Goal: Find specific page/section

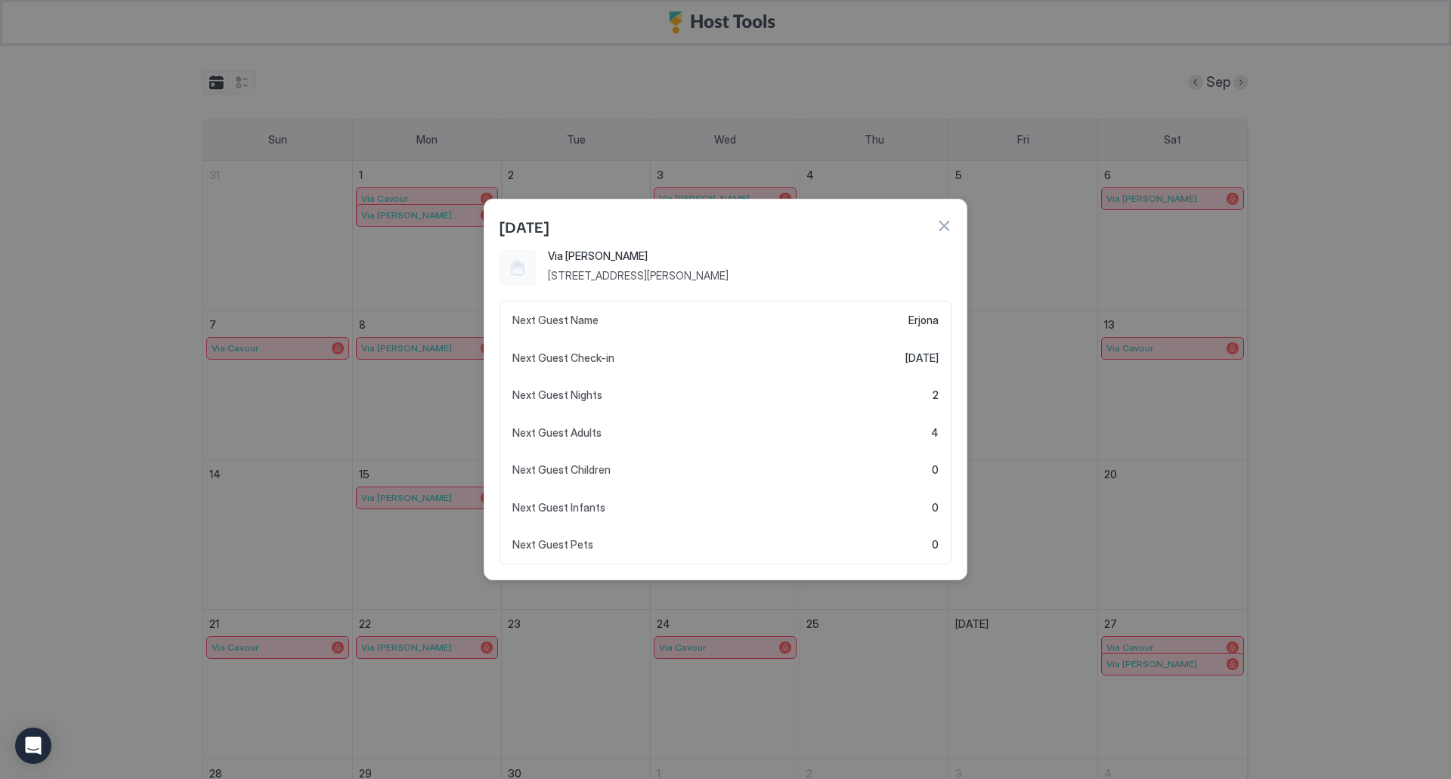
scroll to position [182, 0]
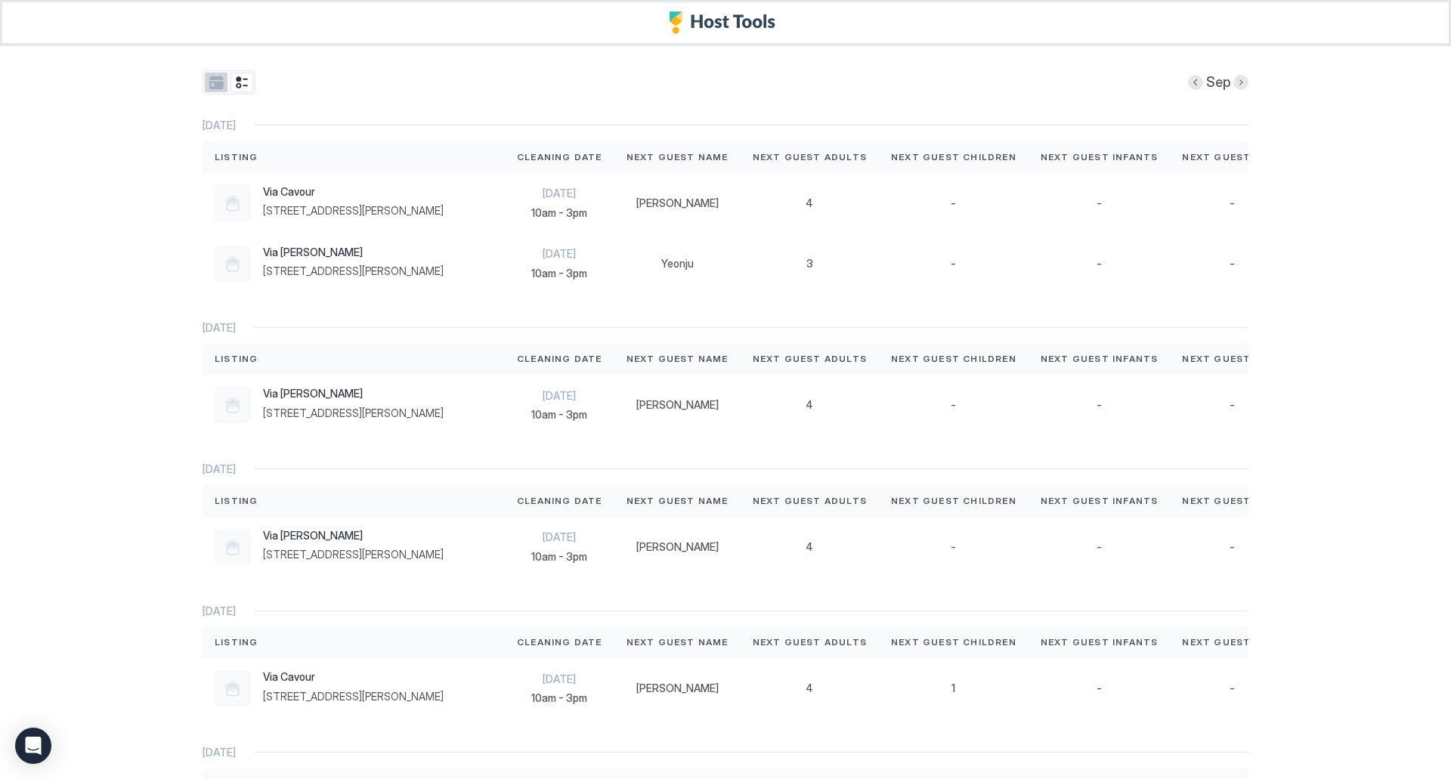
click at [207, 79] on button "tab-group" at bounding box center [216, 83] width 23 height 20
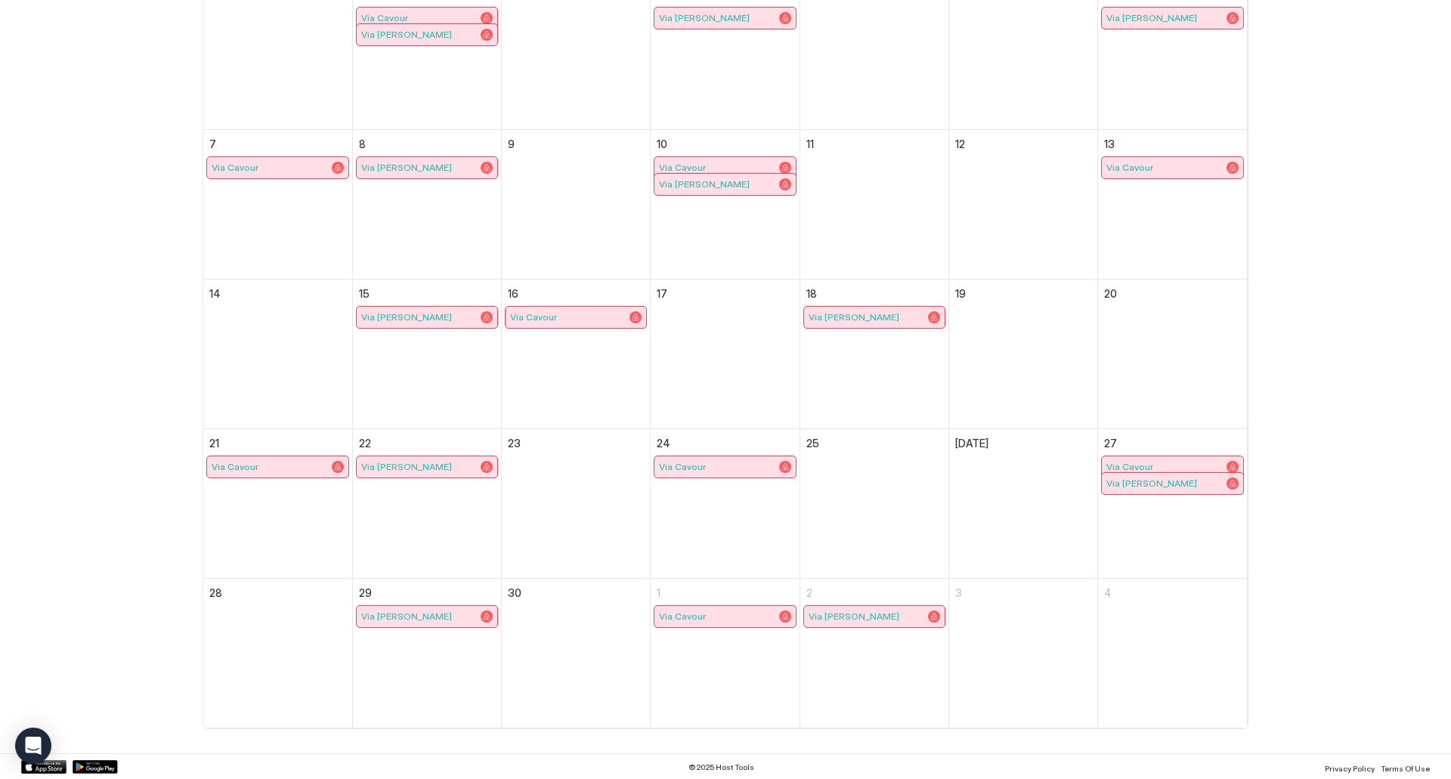
scroll to position [182, 0]
click at [388, 613] on span "Via [PERSON_NAME]" at bounding box center [406, 614] width 91 height 11
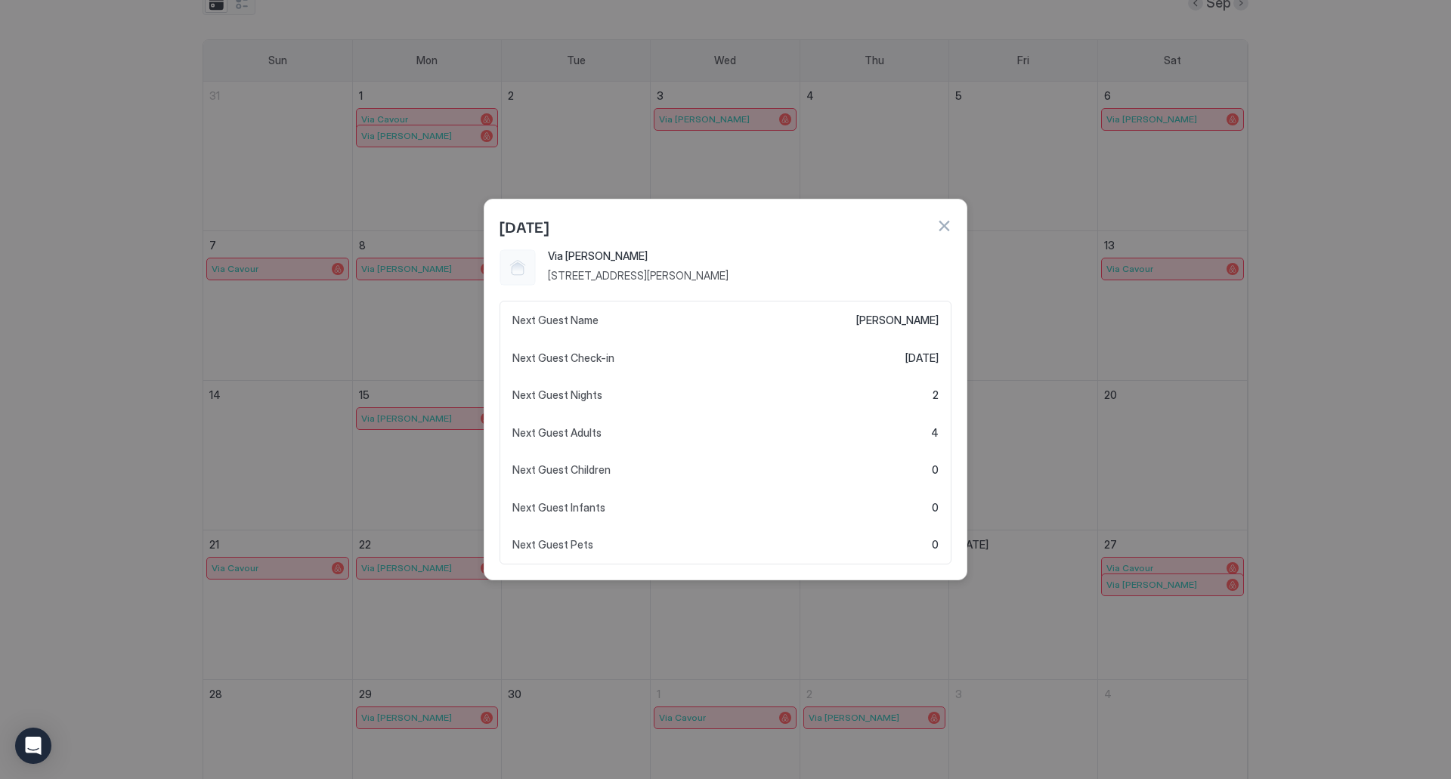
click at [205, 0] on button "tab-group" at bounding box center [216, 3] width 23 height 20
click at [205, 0] on button "tab-group" at bounding box center [216, 10] width 23 height 20
click at [946, 224] on button "button" at bounding box center [943, 225] width 15 height 15
